Goal: Understand process/instructions

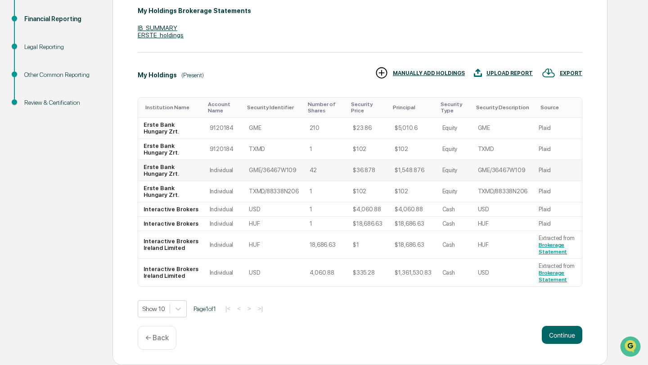
scroll to position [198, 0]
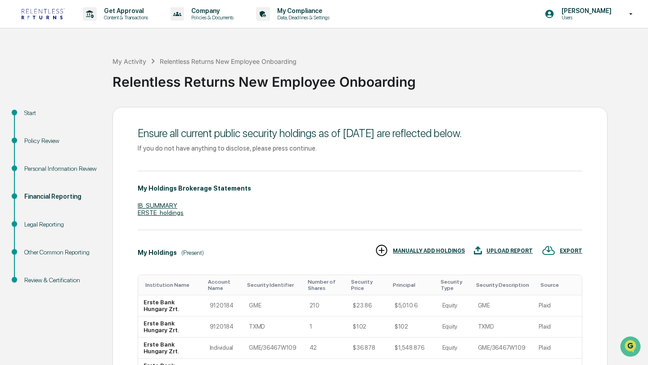
click at [64, 199] on div "Financial Reporting" at bounding box center [61, 196] width 74 height 9
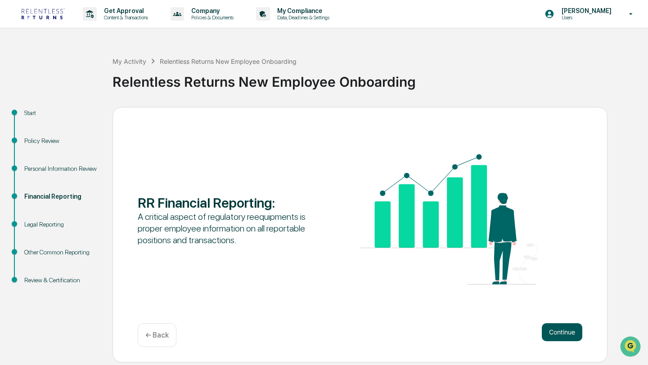
click at [577, 336] on button "Continue" at bounding box center [562, 332] width 40 height 18
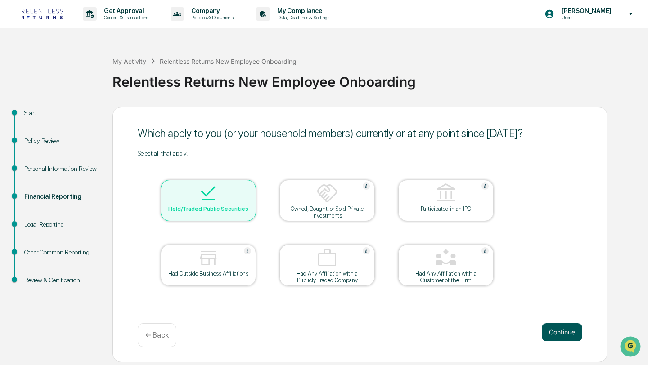
click at [561, 329] on button "Continue" at bounding box center [562, 332] width 40 height 18
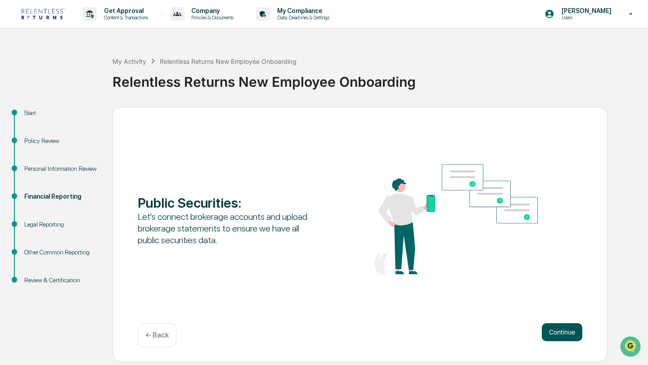
click at [557, 332] on button "Continue" at bounding box center [562, 332] width 40 height 18
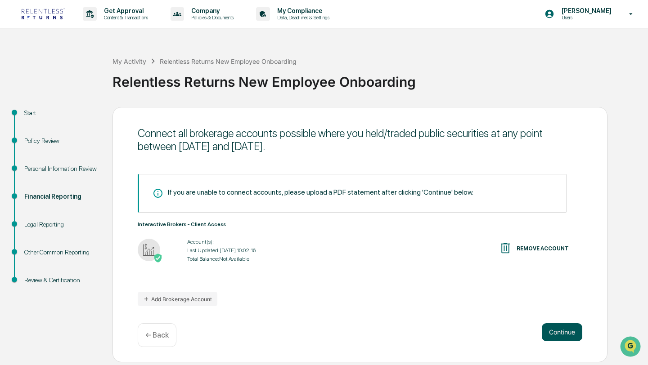
click at [563, 334] on button "Continue" at bounding box center [562, 332] width 40 height 18
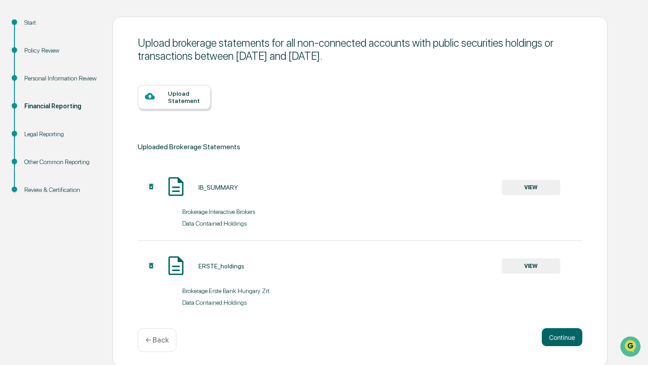
scroll to position [94, 0]
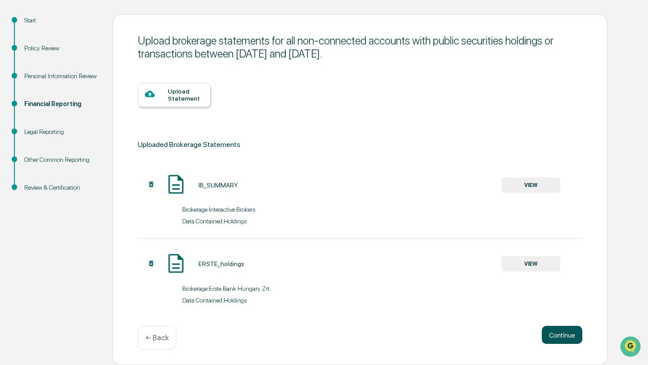
click at [569, 340] on button "Continue" at bounding box center [562, 335] width 40 height 18
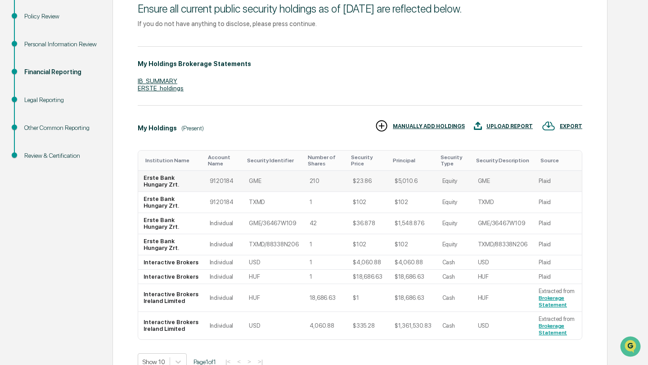
scroll to position [126, 0]
